Goal: Task Accomplishment & Management: Complete application form

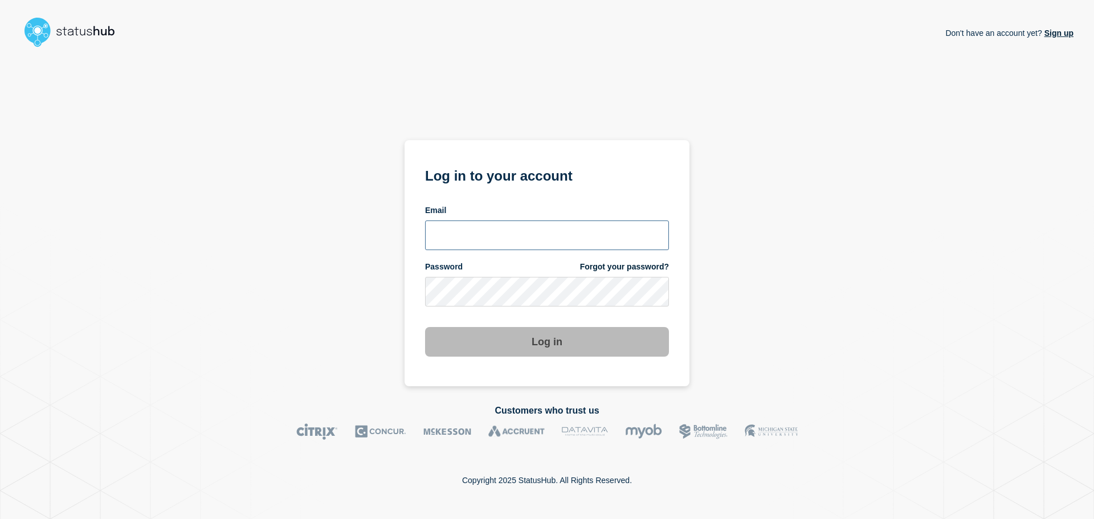
type input "amra.eljami@ist.com"
click at [567, 347] on button "Log in" at bounding box center [547, 342] width 244 height 30
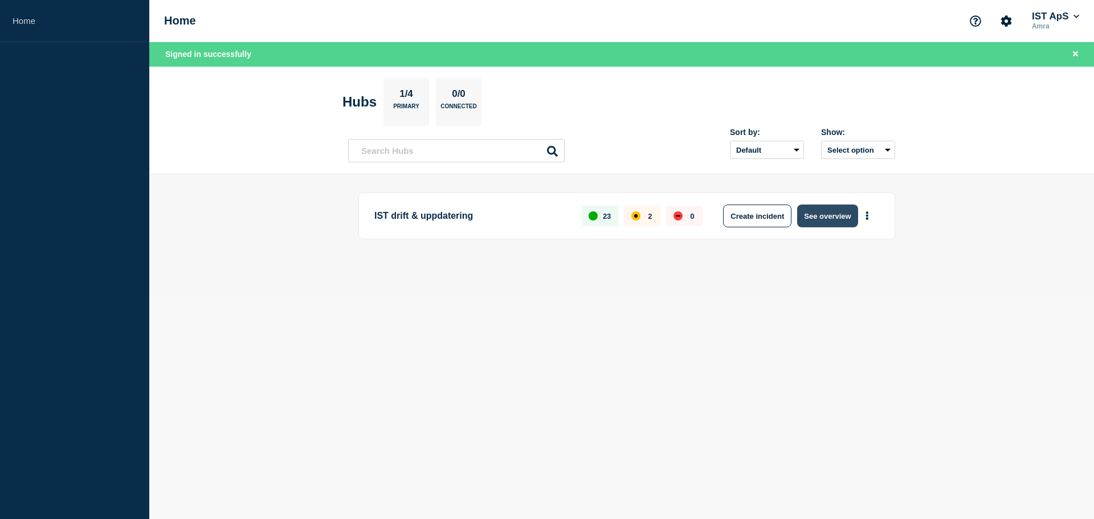
click at [803, 214] on button "See overview" at bounding box center [827, 216] width 60 height 23
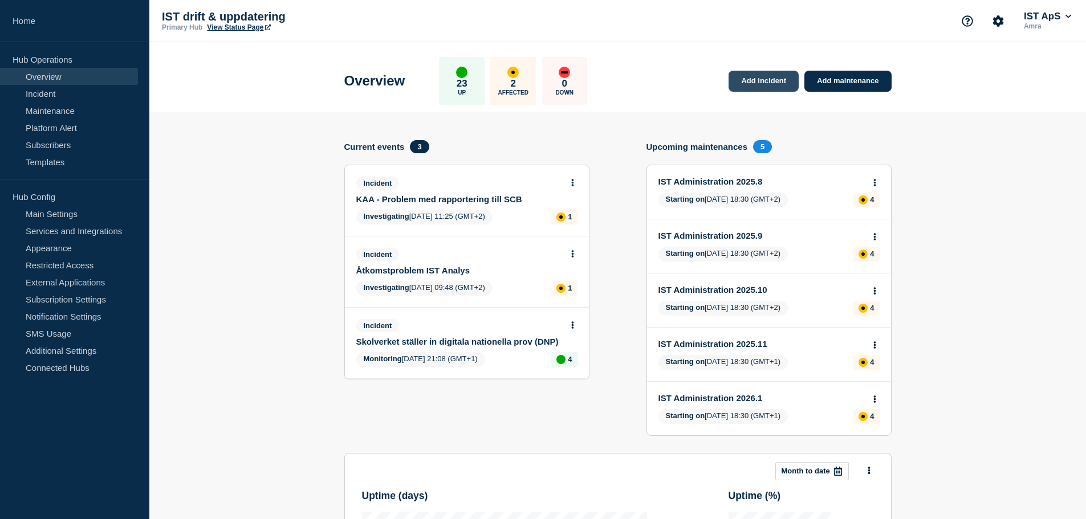
click at [764, 86] on link "Add incident" at bounding box center [763, 81] width 70 height 21
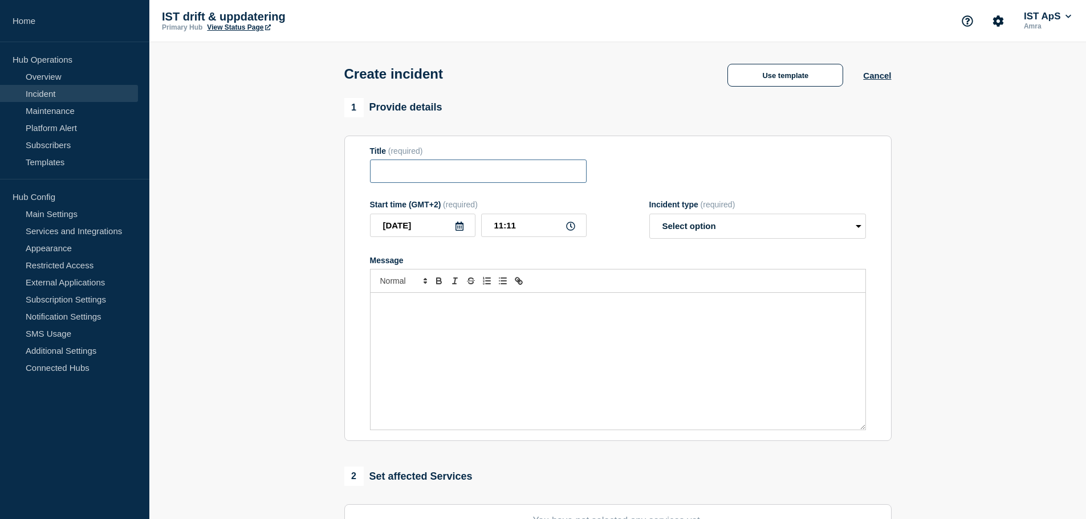
click at [530, 180] on input "Title" at bounding box center [478, 171] width 217 height 23
paste input "Problem vid skapande av användare via SPAR"
type input "Problem vid skapande av användare via SPAR"
click at [800, 226] on select "Select option Investigating Identified Monitoring" at bounding box center [757, 226] width 217 height 25
select select "identified"
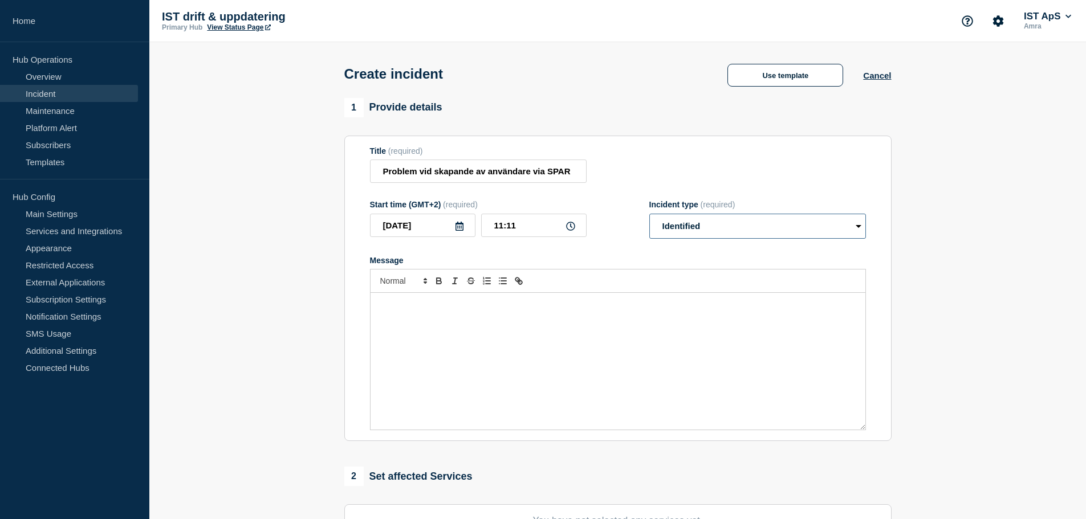
click at [649, 216] on select "Select option Investigating Identified Monitoring" at bounding box center [757, 226] width 217 height 25
click at [384, 172] on input "Problem vid skapande av användare via SPAR" at bounding box center [478, 171] width 217 height 23
click at [586, 314] on div "Message" at bounding box center [618, 361] width 495 height 137
click at [625, 315] on div "Message" at bounding box center [618, 361] width 495 height 137
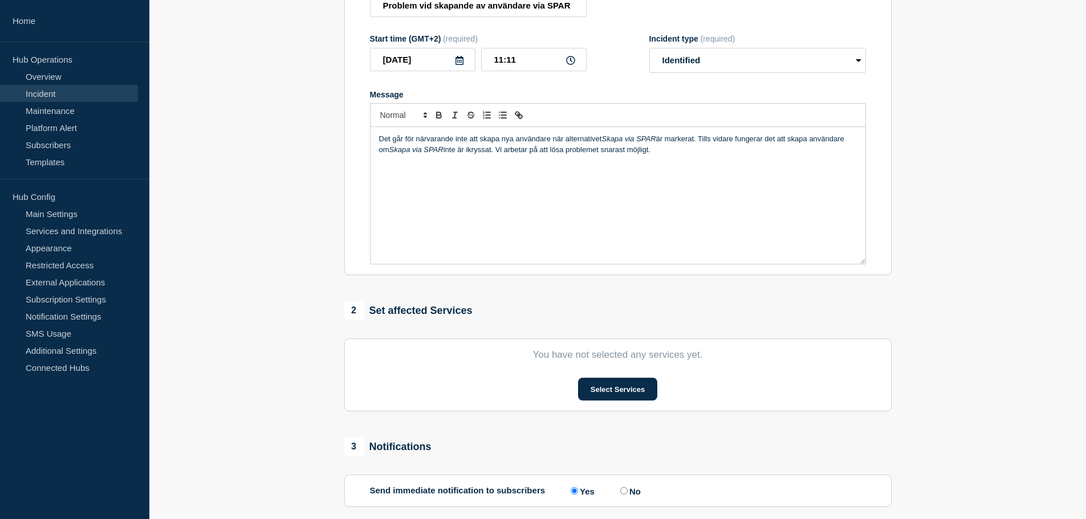
scroll to position [171, 0]
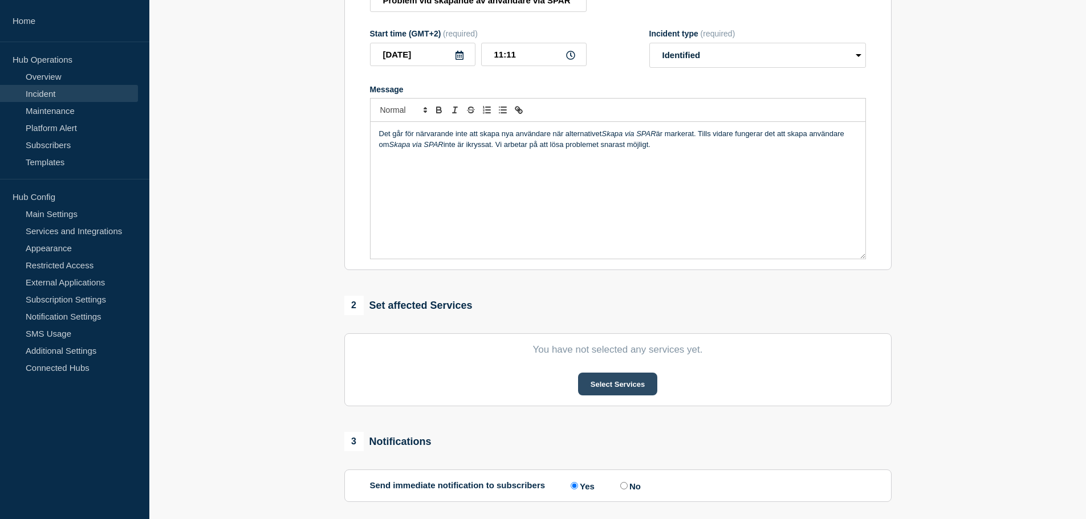
click at [621, 378] on button "Select Services" at bounding box center [617, 384] width 79 height 23
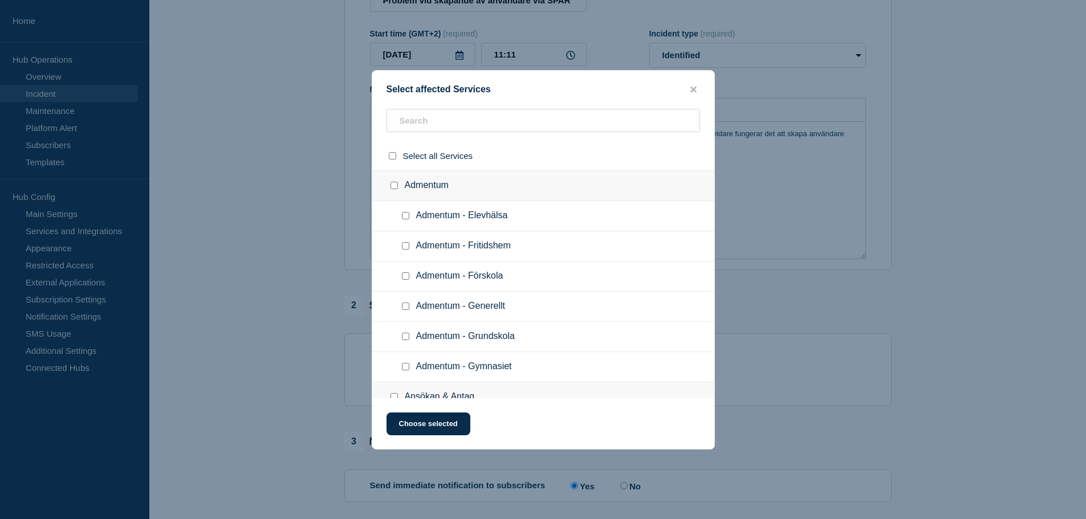
click at [401, 311] on div at bounding box center [408, 306] width 17 height 11
click at [405, 310] on input "Admentum - Generellt checkbox" at bounding box center [405, 306] width 7 height 7
checkbox input "true"
click at [396, 189] on input "Admentum checkbox" at bounding box center [393, 185] width 7 height 7
checkbox input "true"
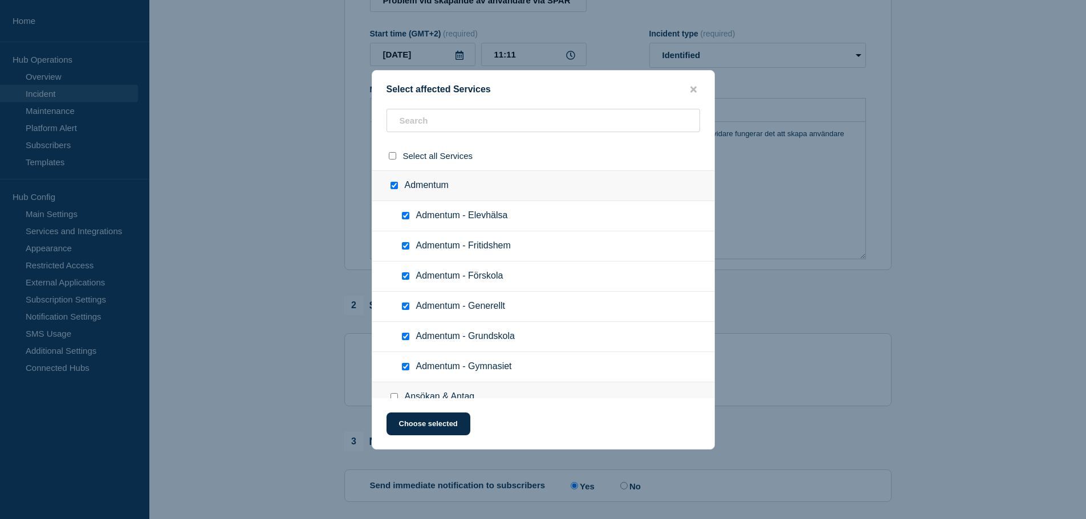
checkbox input "true"
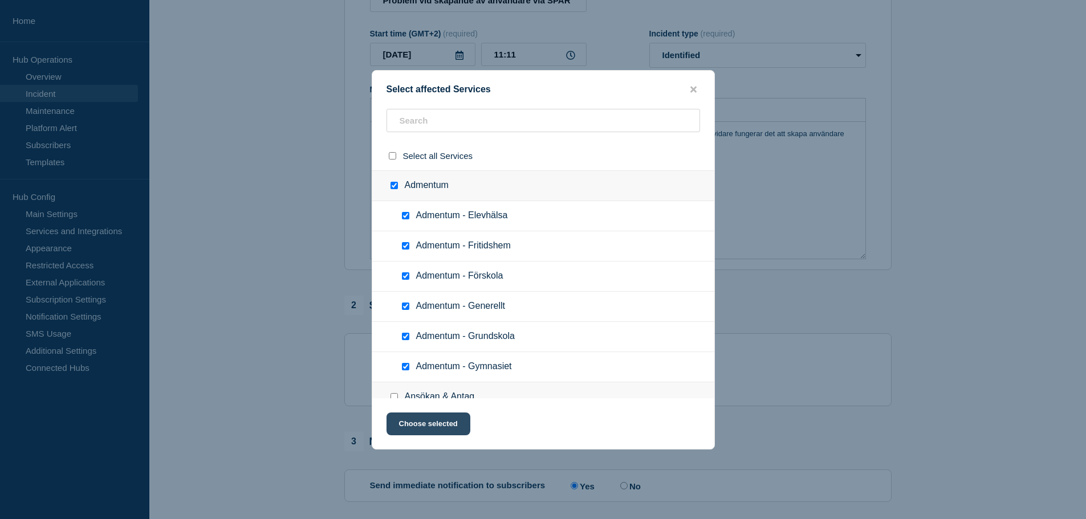
click at [435, 424] on button "Choose selected" at bounding box center [428, 424] width 84 height 23
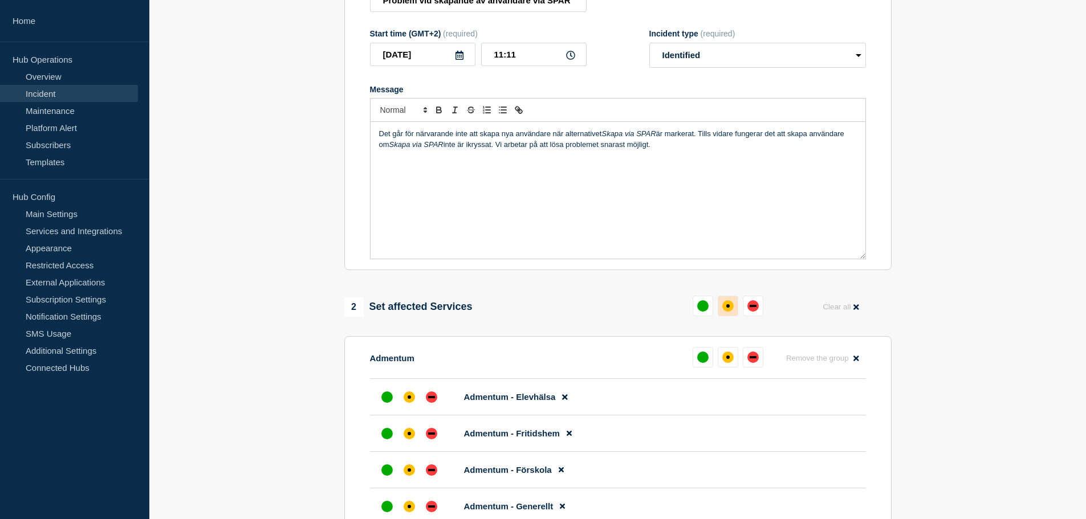
click at [730, 308] on div "affected" at bounding box center [727, 305] width 11 height 11
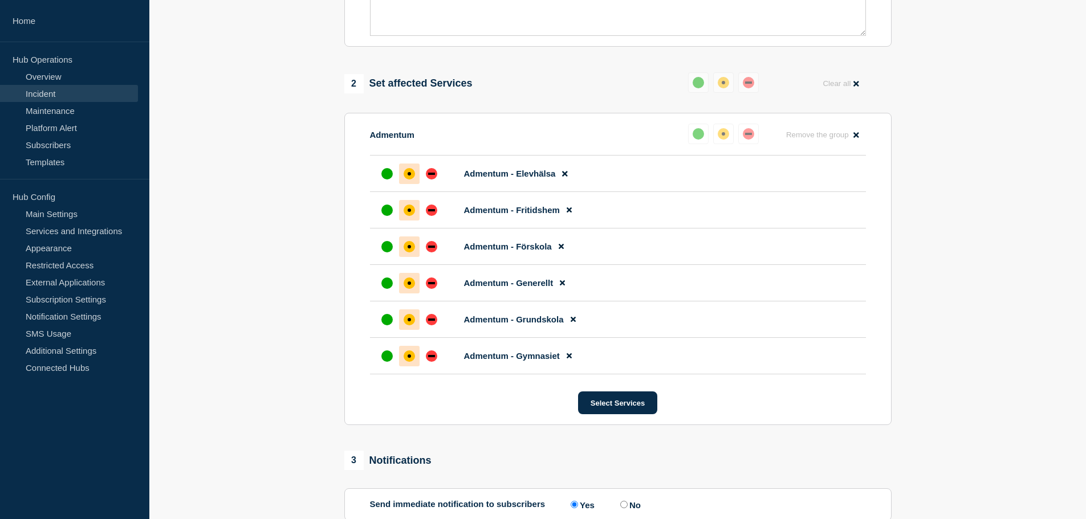
scroll to position [522, 0]
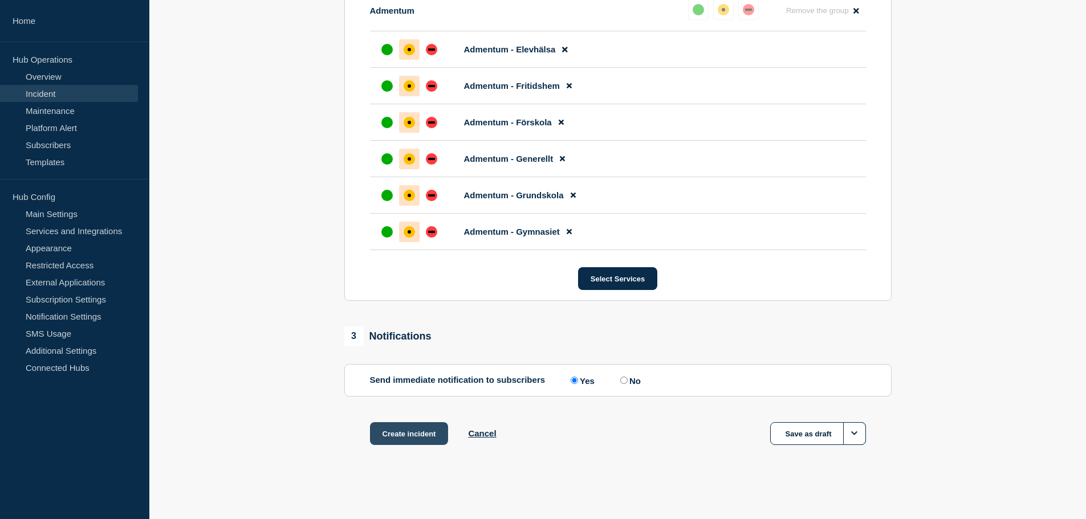
click at [420, 431] on button "Create incident" at bounding box center [409, 433] width 79 height 23
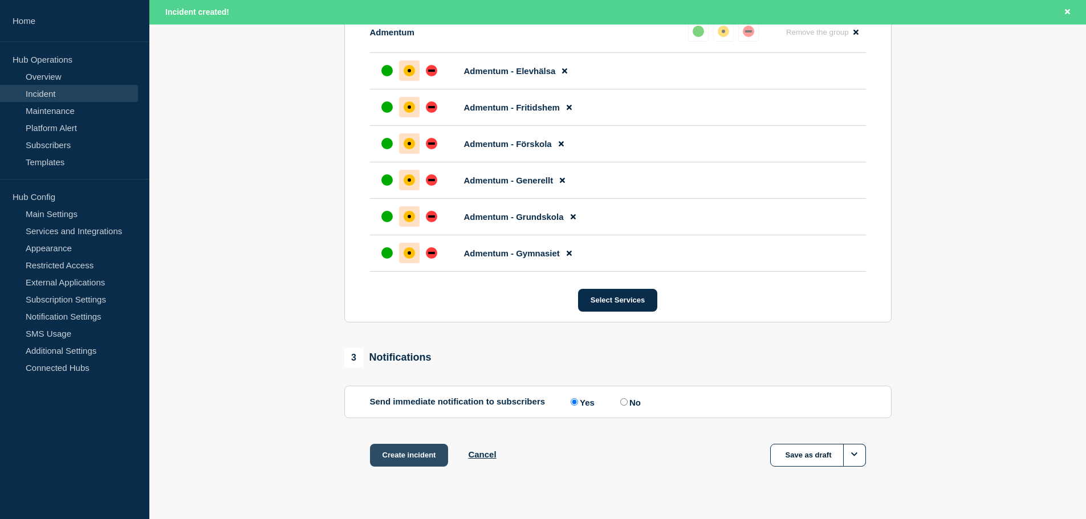
scroll to position [546, 0]
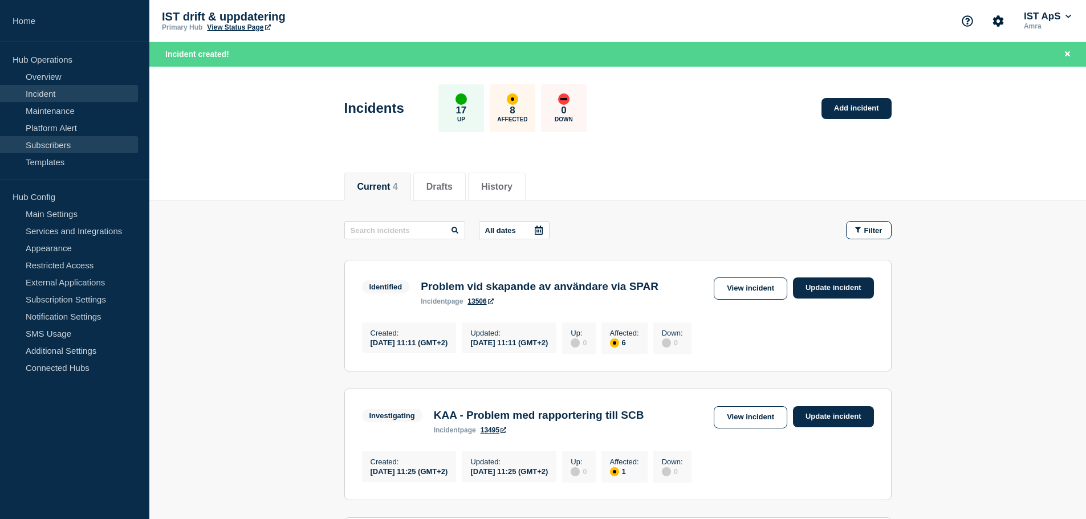
click at [66, 149] on link "Subscribers" at bounding box center [69, 144] width 138 height 17
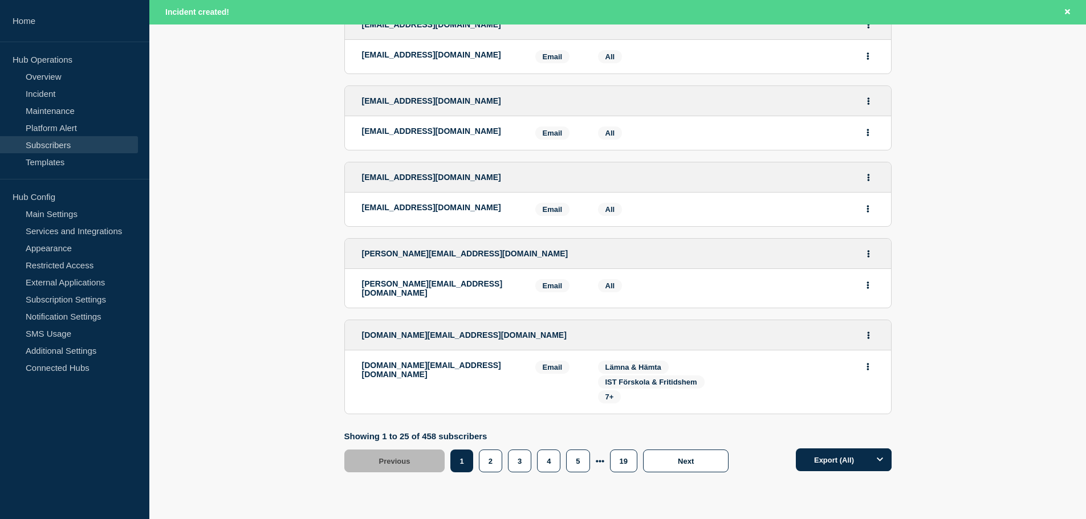
scroll to position [1995, 0]
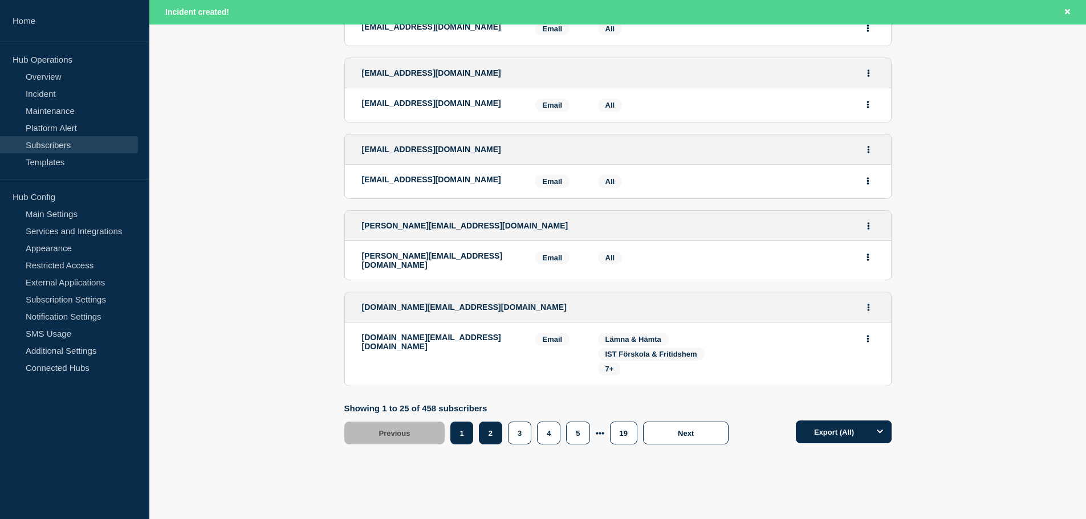
click at [496, 422] on button "2" at bounding box center [490, 433] width 23 height 23
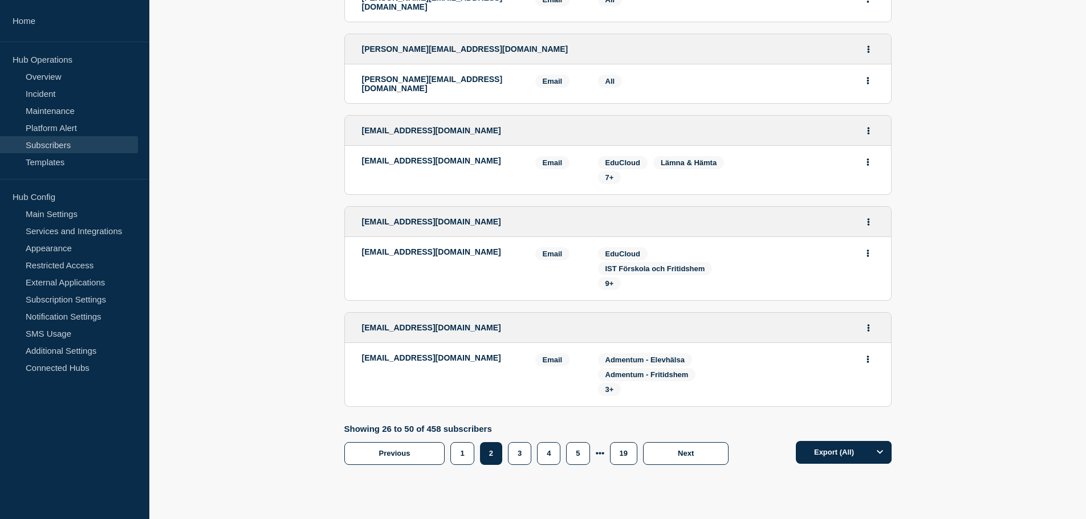
scroll to position [2039, 0]
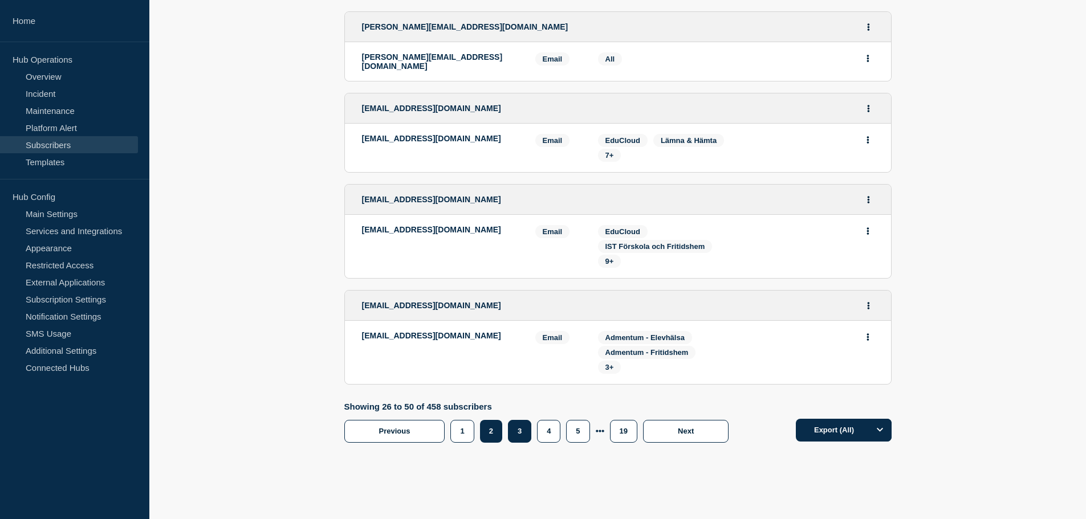
click at [515, 420] on button "3" at bounding box center [519, 431] width 23 height 23
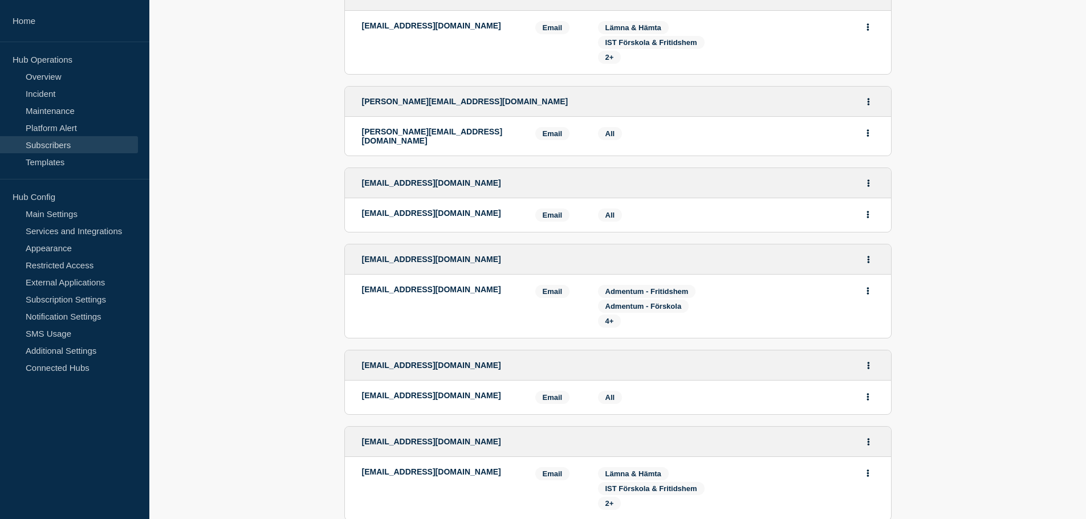
scroll to position [2009, 0]
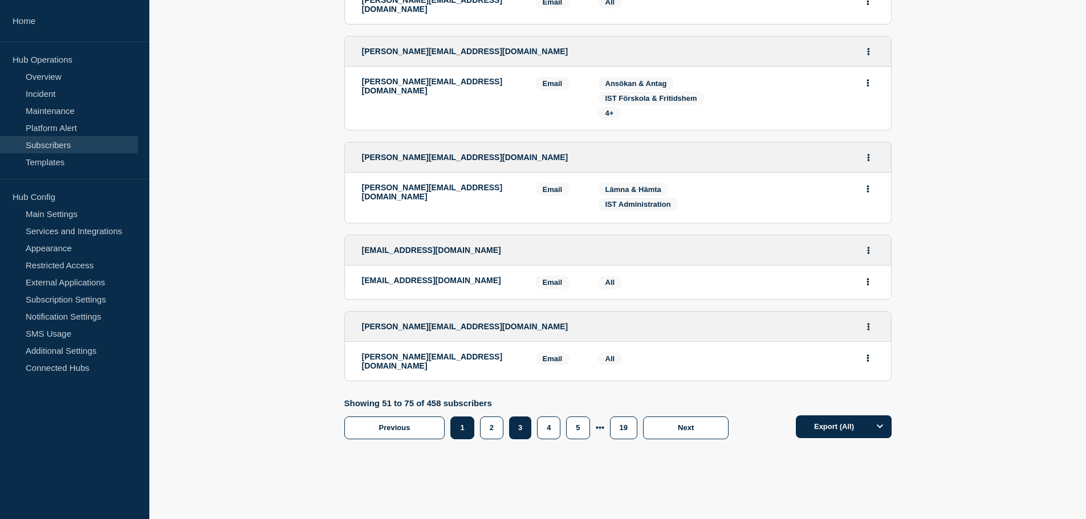
click at [468, 417] on button "1" at bounding box center [461, 428] width 23 height 23
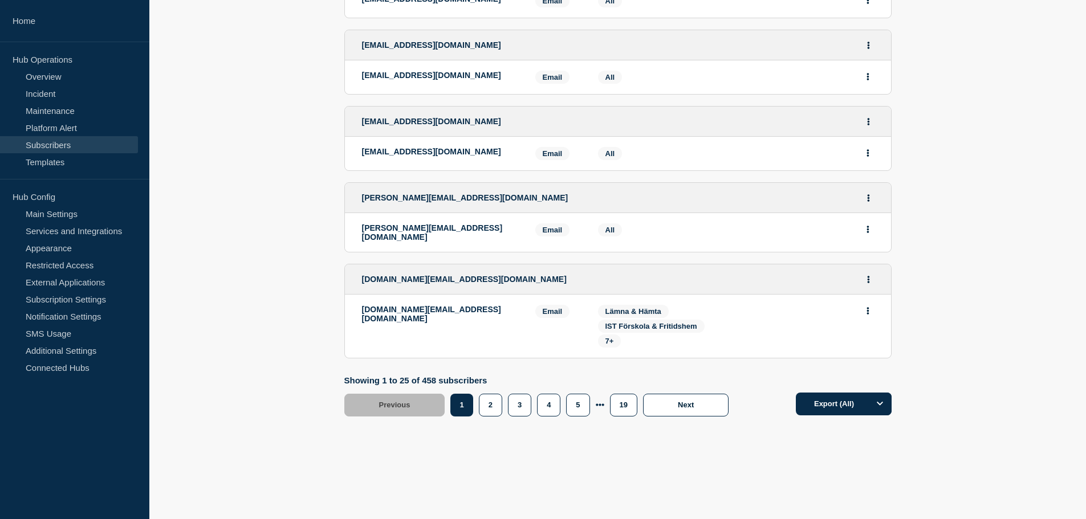
scroll to position [1981, 0]
